Goal: Navigation & Orientation: Find specific page/section

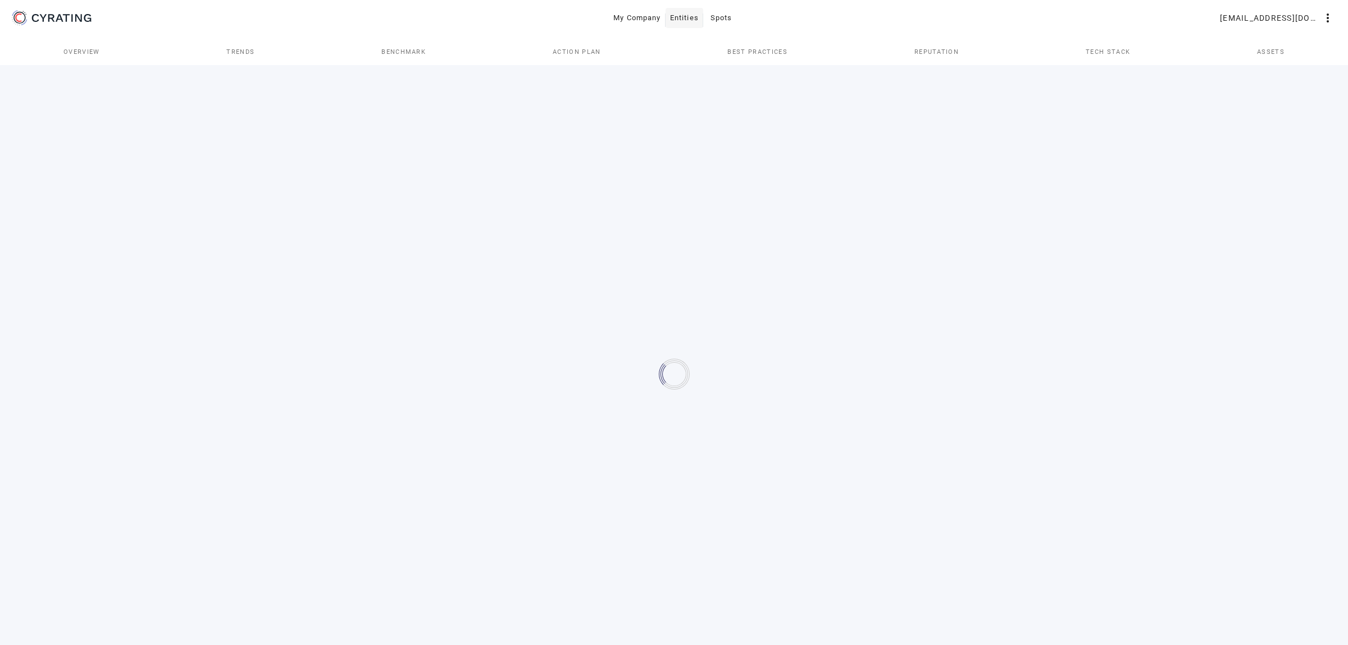
click at [674, 26] on span "Entities" at bounding box center [684, 18] width 29 height 18
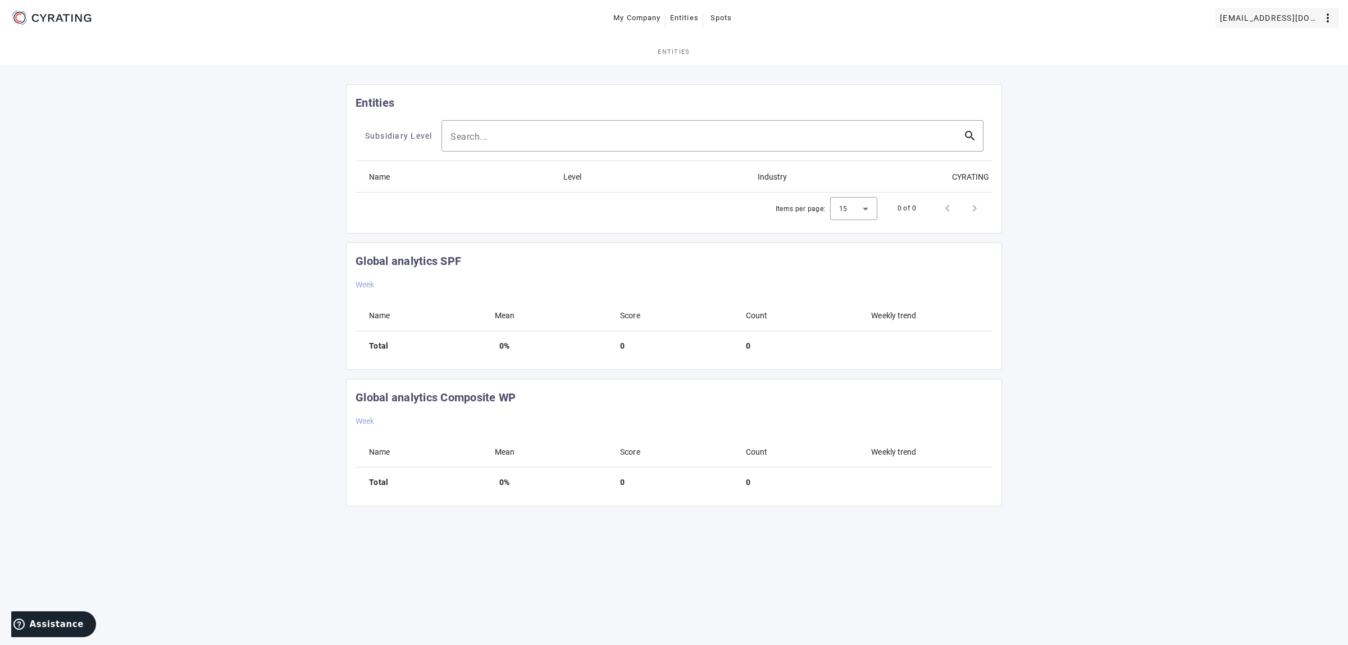
click at [1303, 16] on span "[EMAIL_ADDRESS][DOMAIN_NAME]" at bounding box center [1270, 18] width 101 height 18
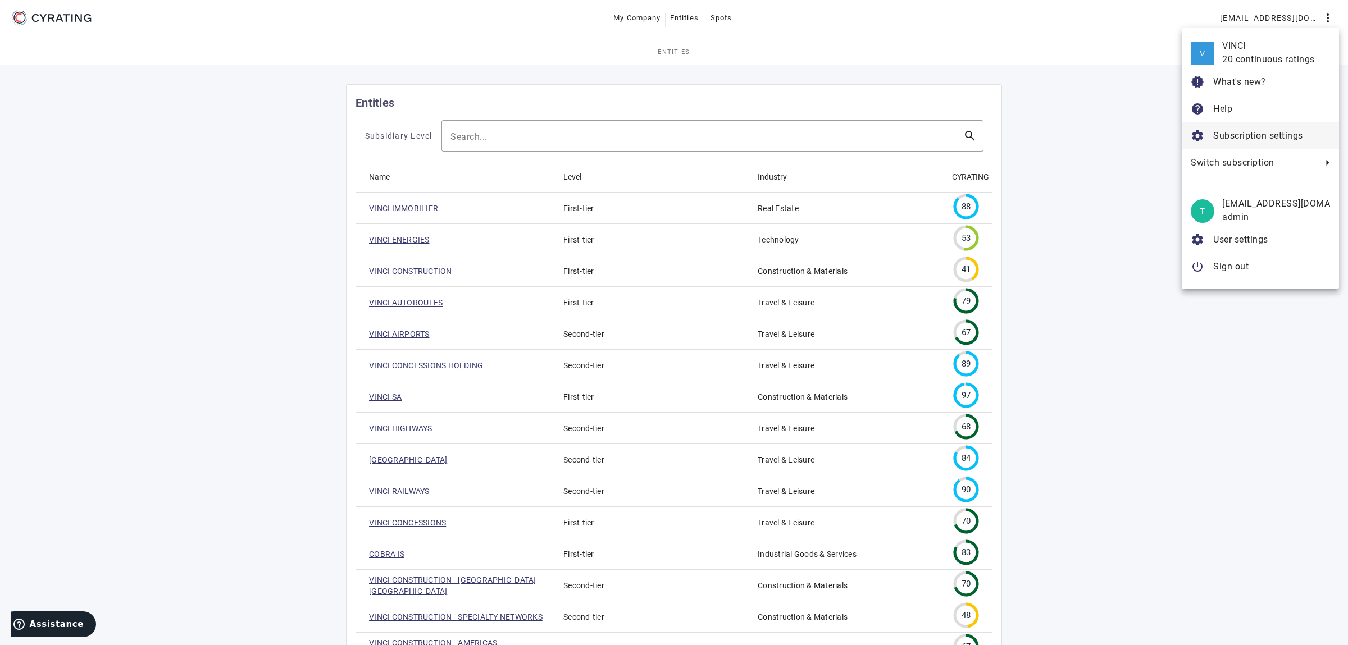
click at [1240, 141] on span "Subscription settings" at bounding box center [1258, 135] width 90 height 11
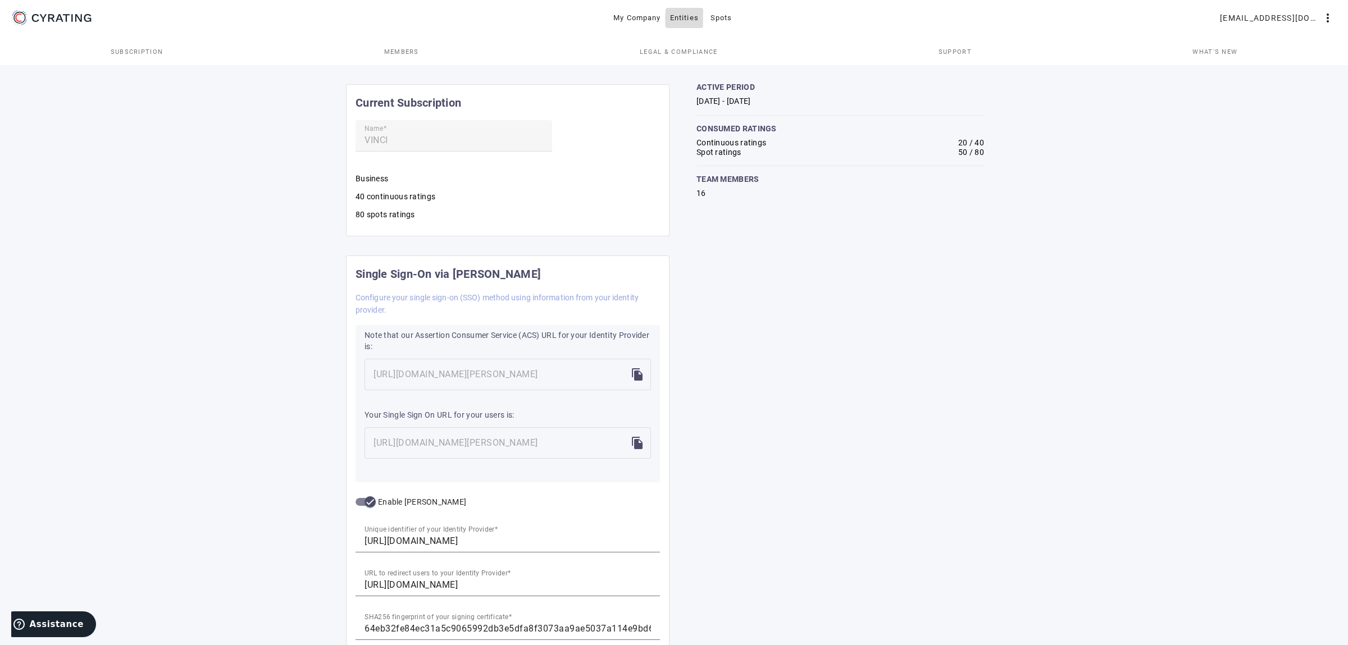
click at [686, 26] on span "Entities" at bounding box center [684, 18] width 29 height 18
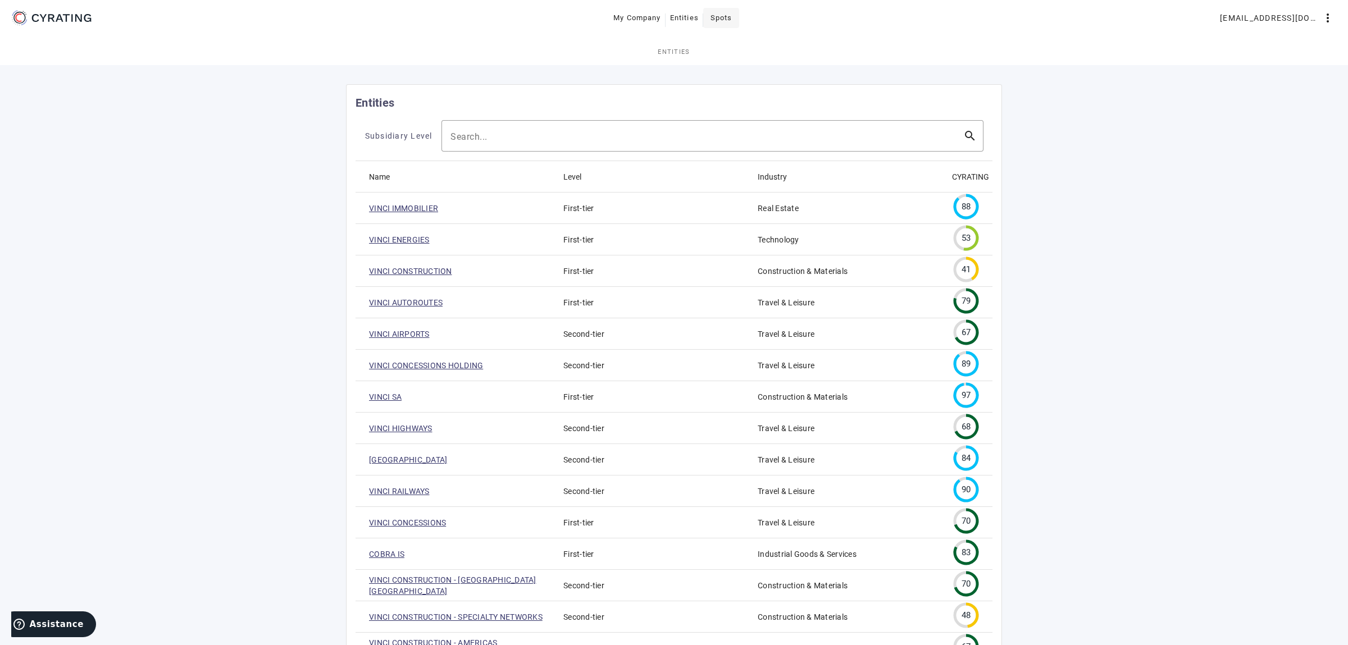
click at [730, 10] on span "Spots" at bounding box center [722, 18] width 22 height 18
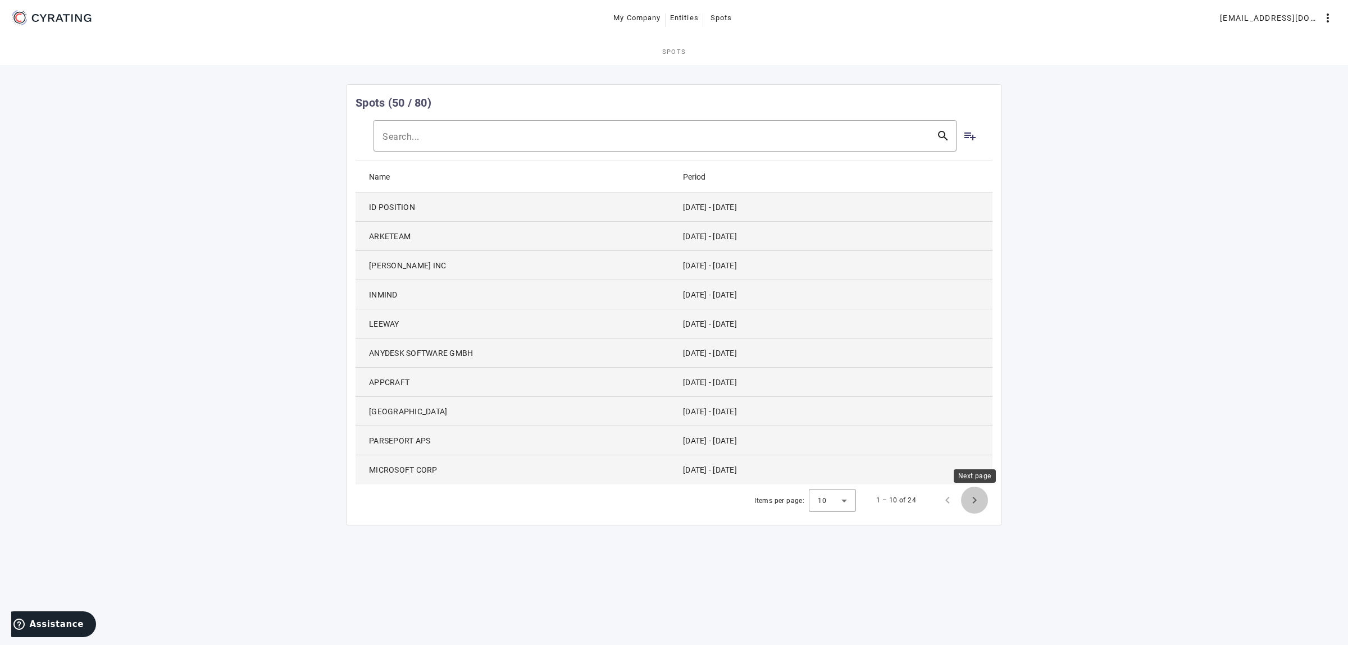
click at [975, 502] on span "Next page" at bounding box center [974, 500] width 27 height 27
click at [956, 502] on span "Previous page" at bounding box center [947, 500] width 27 height 27
click at [1114, 422] on div "Unfortunately, you did not subscribe any rating in your Cyrating subscription. …" at bounding box center [674, 354] width 1348 height 583
